Goal: Transaction & Acquisition: Purchase product/service

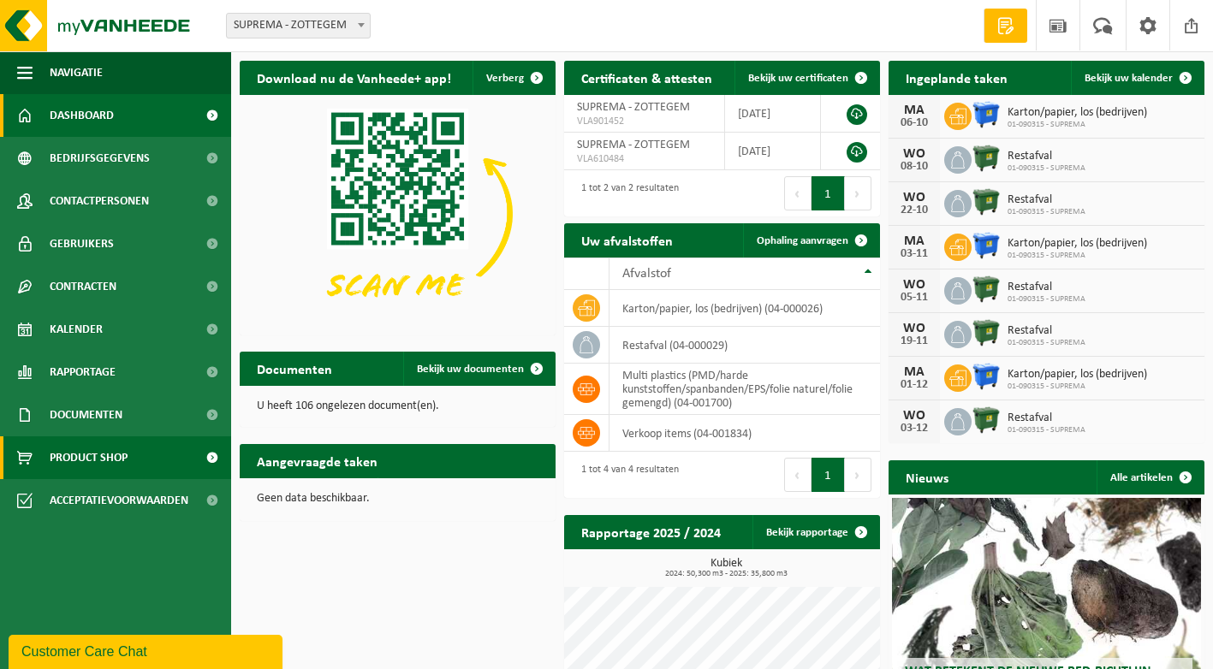
click at [110, 452] on span "Product Shop" at bounding box center [89, 458] width 78 height 43
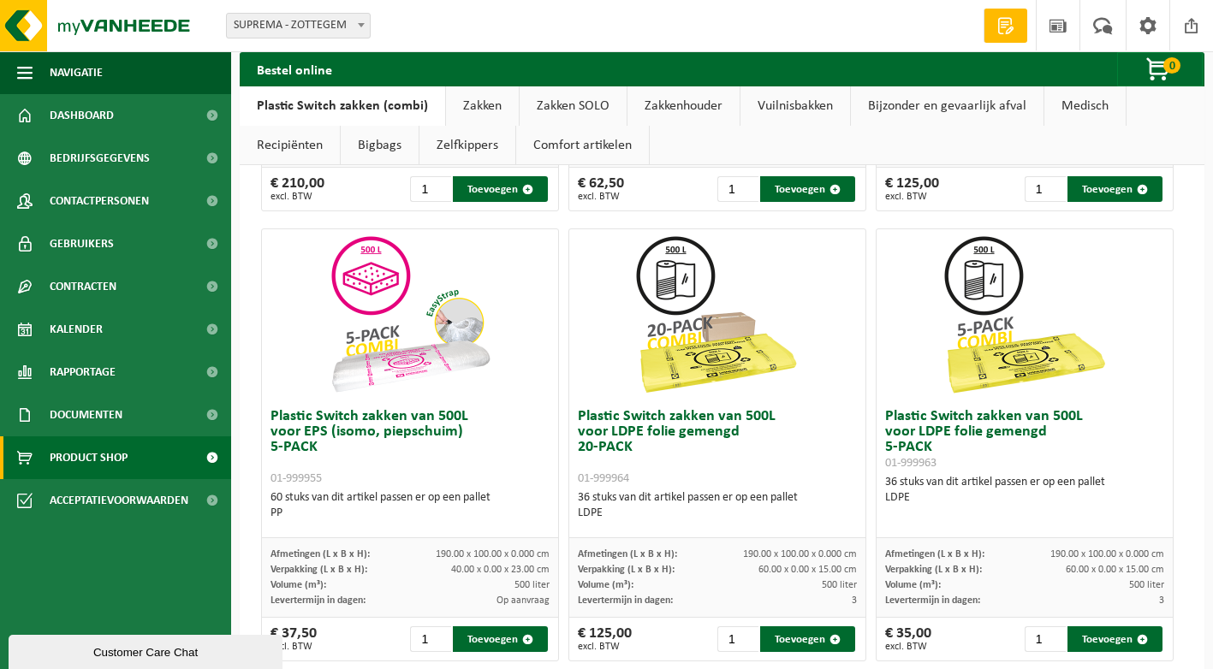
scroll to position [1027, 0]
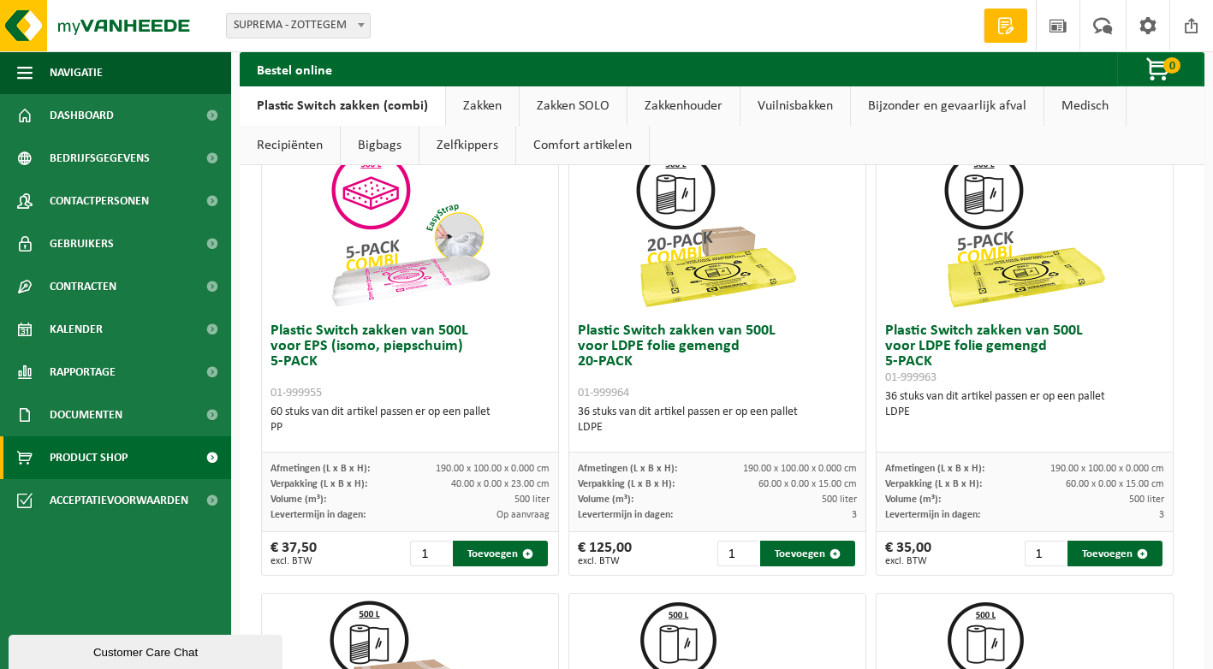
click at [689, 342] on h3 "Plastic Switch zakken van 500L voor LDPE folie gemengd 20-PACK 01-999964" at bounding box center [717, 362] width 279 height 77
drag, startPoint x: 689, startPoint y: 342, endPoint x: 781, endPoint y: 371, distance: 96.1
click at [781, 371] on h3 "Plastic Switch zakken van 500L voor LDPE folie gemengd 20-PACK 01-999964" at bounding box center [717, 362] width 279 height 77
click at [816, 550] on button "Toevoegen" at bounding box center [807, 554] width 95 height 26
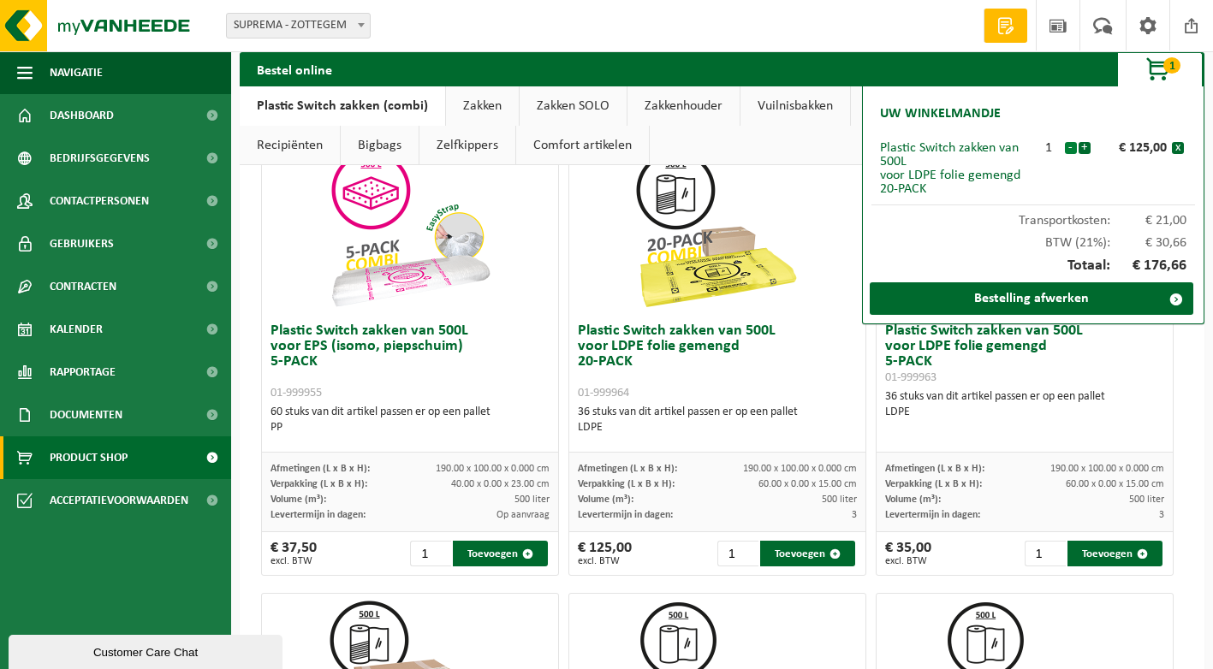
click at [1068, 148] on button "-" at bounding box center [1071, 148] width 12 height 12
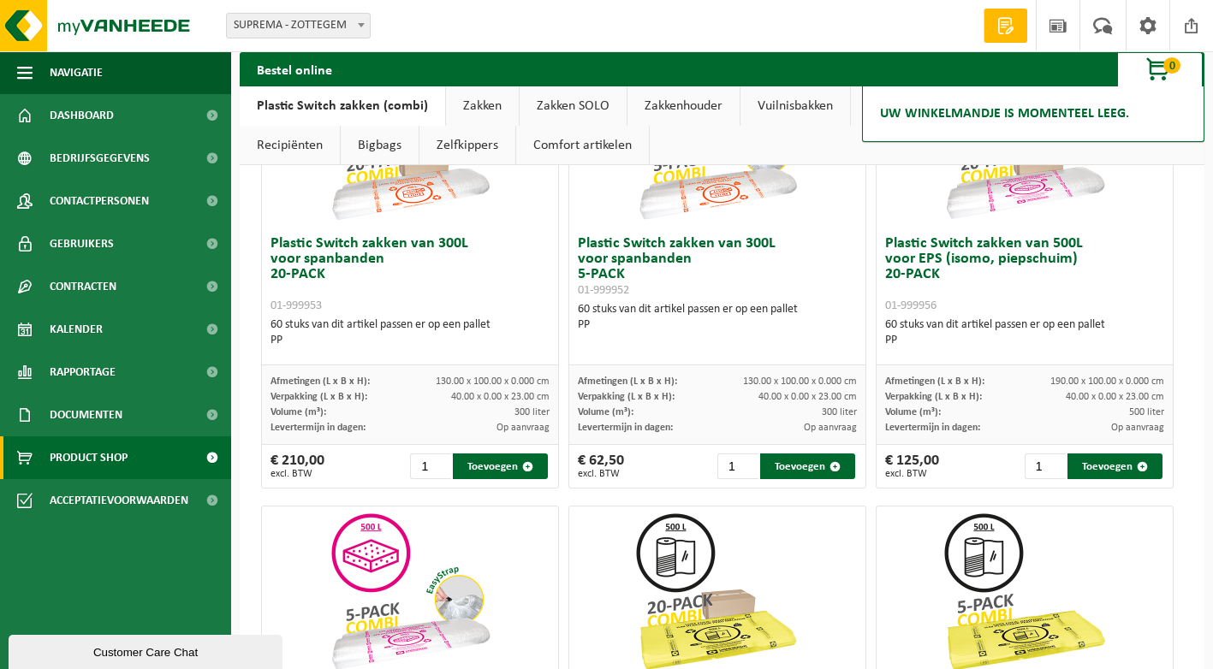
scroll to position [514, 0]
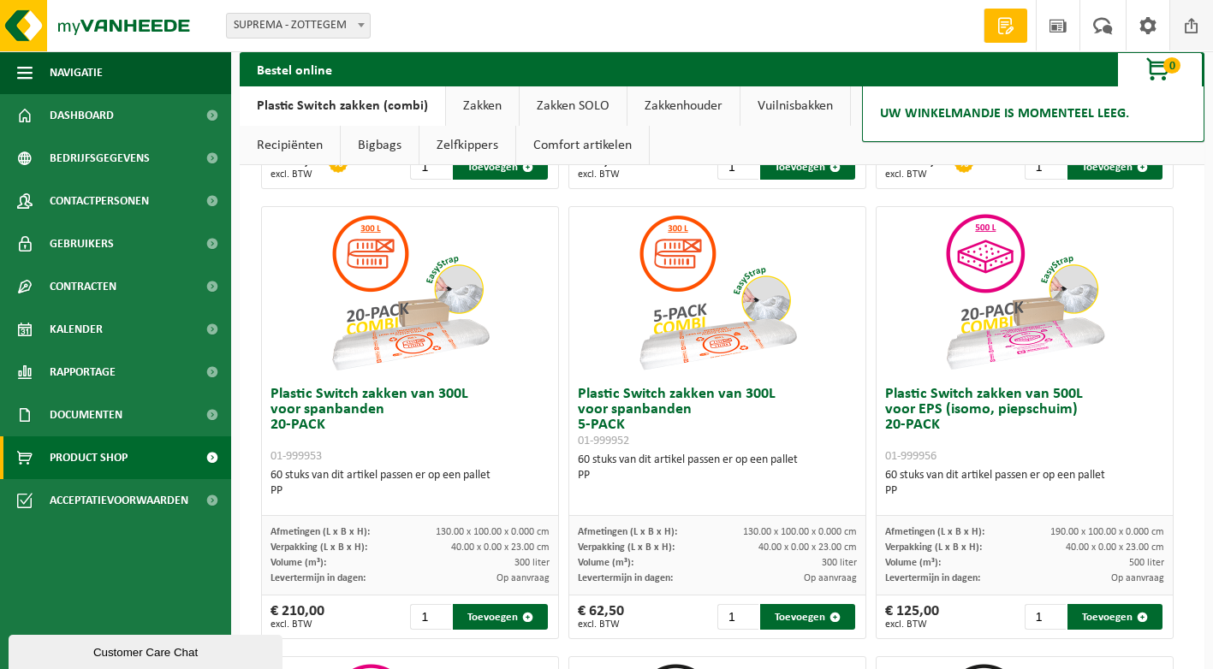
click at [1187, 31] on span at bounding box center [1192, 25] width 26 height 51
